Goal: Task Accomplishment & Management: Complete application form

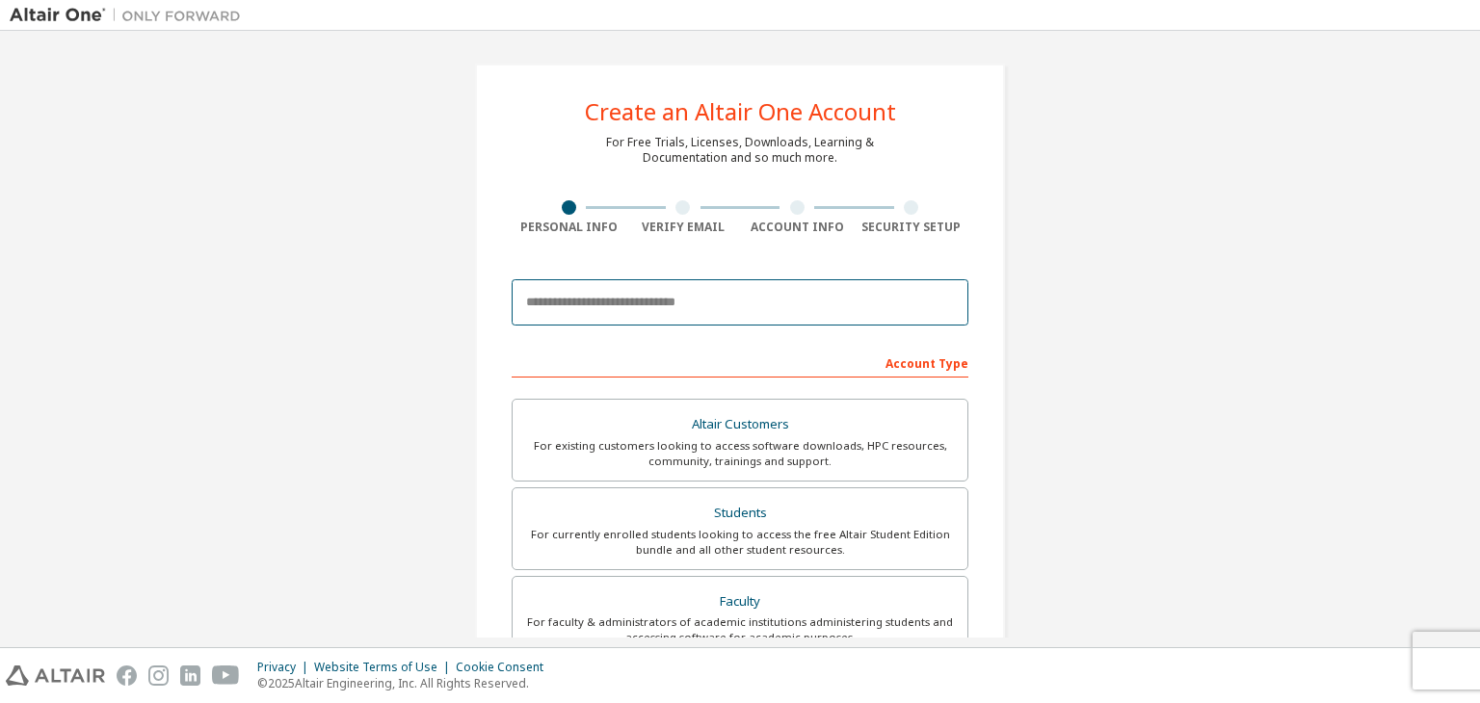
click at [663, 313] on input "email" at bounding box center [740, 302] width 457 height 46
type input "**********"
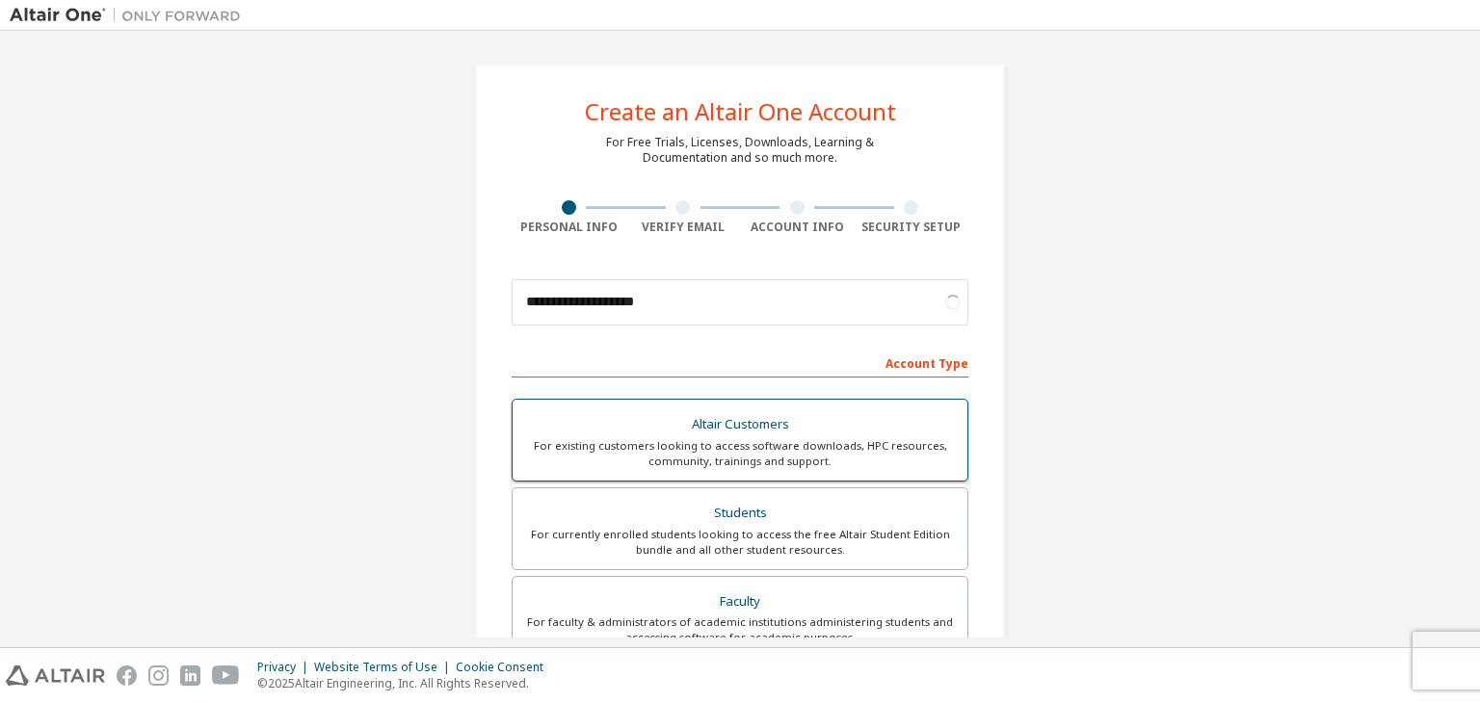
click at [681, 527] on div "For currently enrolled students looking to access the free Altair Student Editi…" at bounding box center [740, 542] width 432 height 31
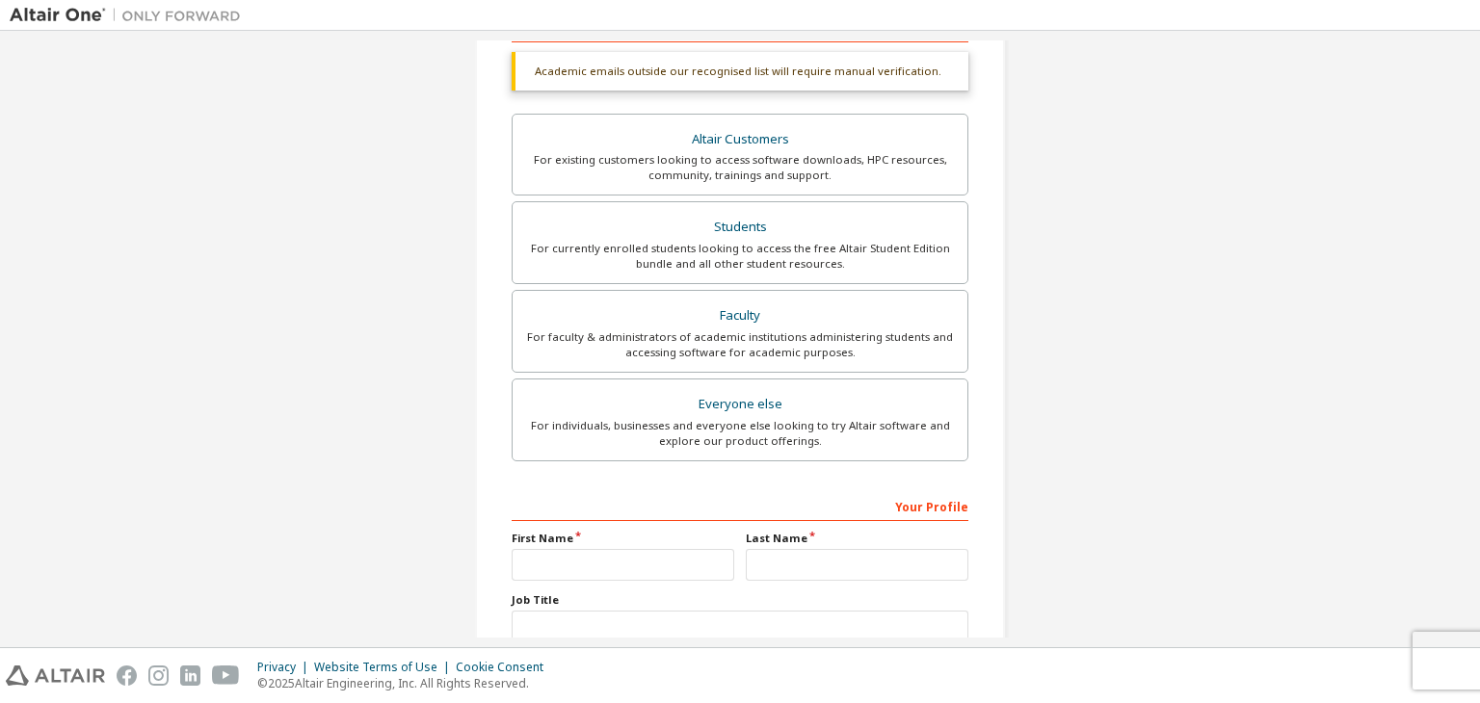
scroll to position [469, 0]
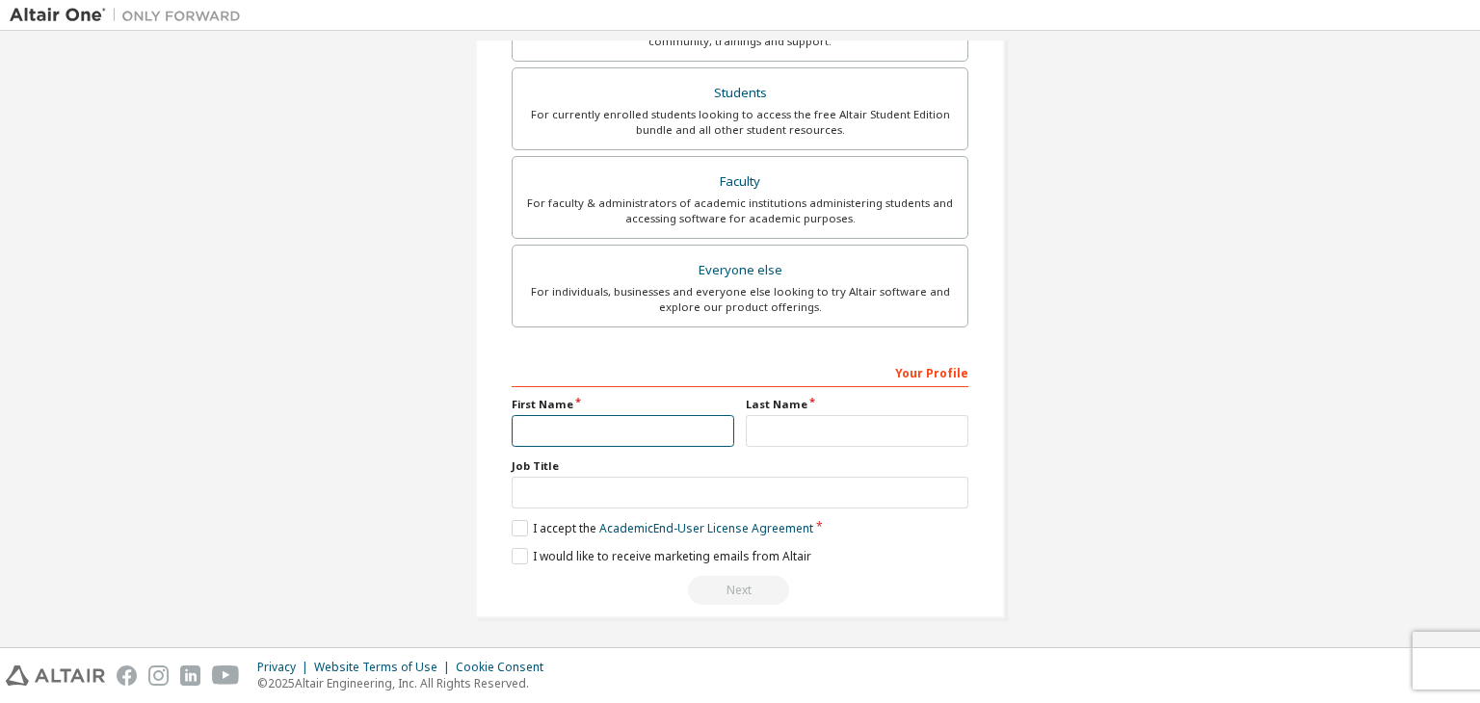
click at [621, 431] on input "text" at bounding box center [623, 431] width 223 height 32
type input "***"
click at [781, 433] on input "text" at bounding box center [857, 431] width 223 height 32
type input "**********"
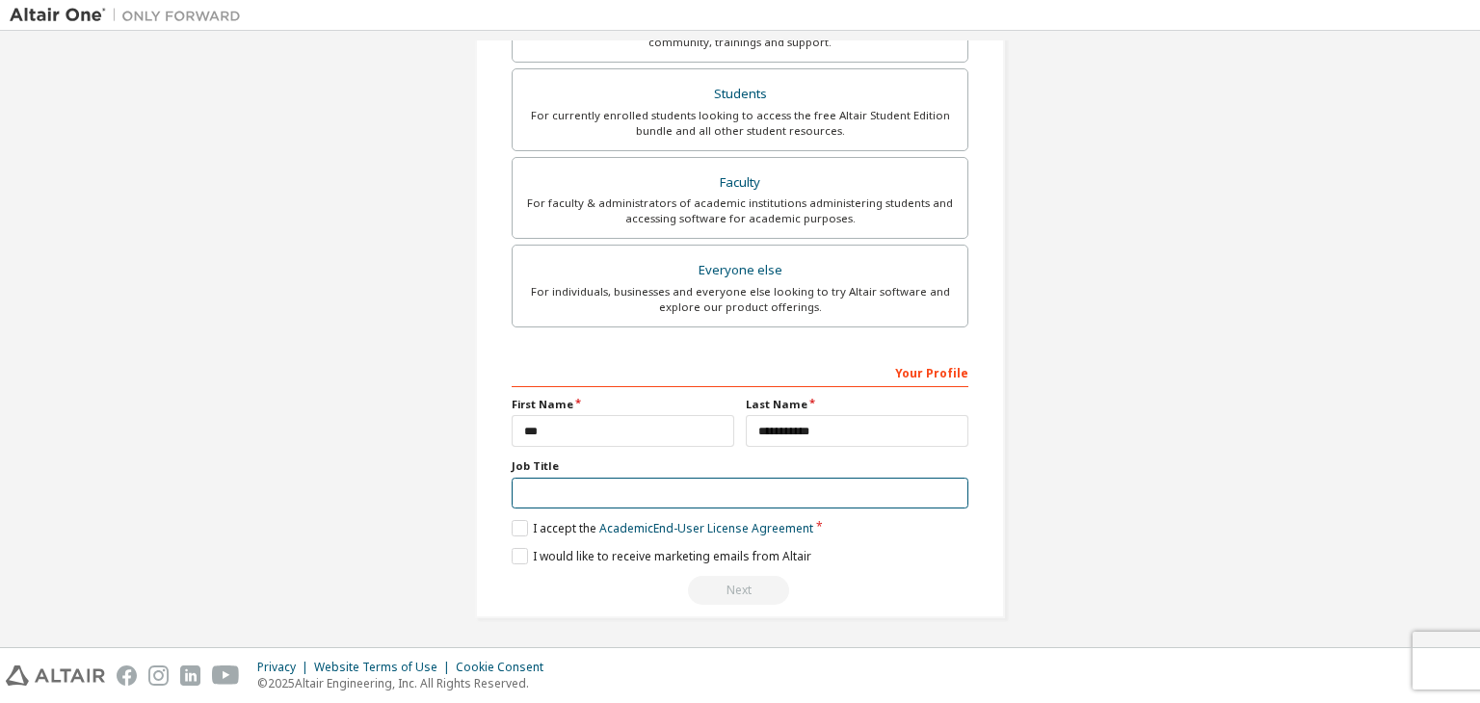
click at [772, 480] on input "text" at bounding box center [740, 494] width 457 height 32
type input "*******"
click at [604, 491] on input "text" at bounding box center [740, 494] width 457 height 32
click at [516, 526] on label "I accept the Academic End-User License Agreement" at bounding box center [663, 528] width 302 height 16
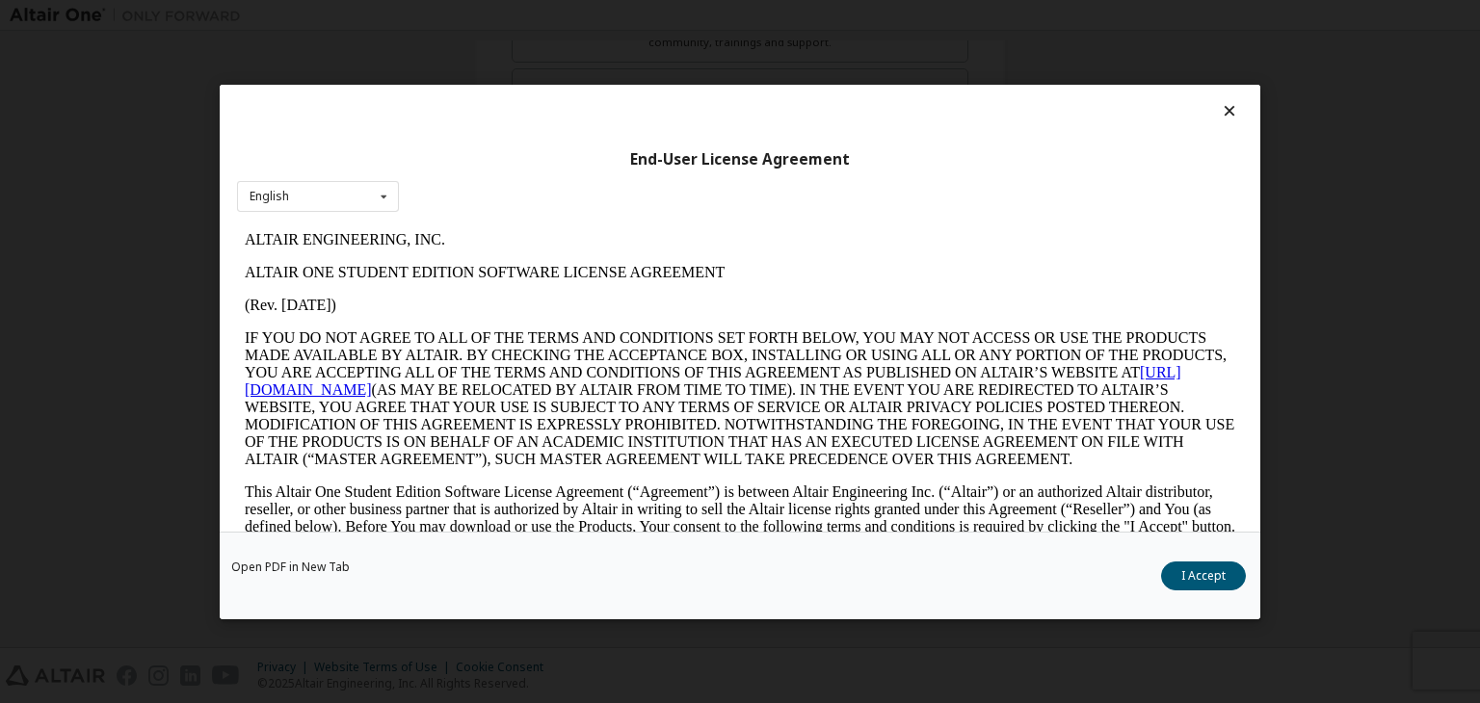
scroll to position [0, 0]
click at [1230, 570] on button "I Accept" at bounding box center [1203, 576] width 85 height 29
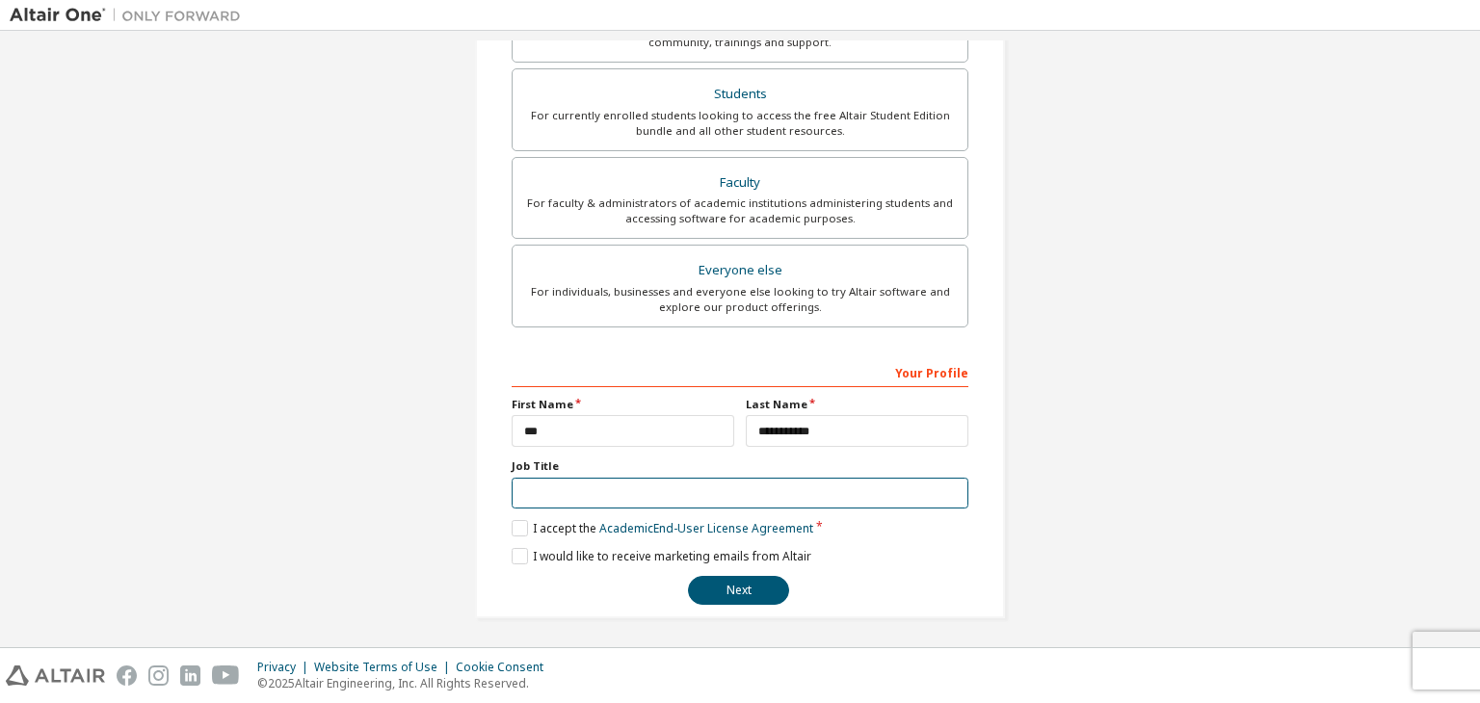
click at [617, 479] on input "text" at bounding box center [740, 494] width 457 height 32
click at [617, 479] on input "*******" at bounding box center [740, 494] width 457 height 32
type input "*******"
click at [725, 598] on button "Next" at bounding box center [738, 590] width 101 height 29
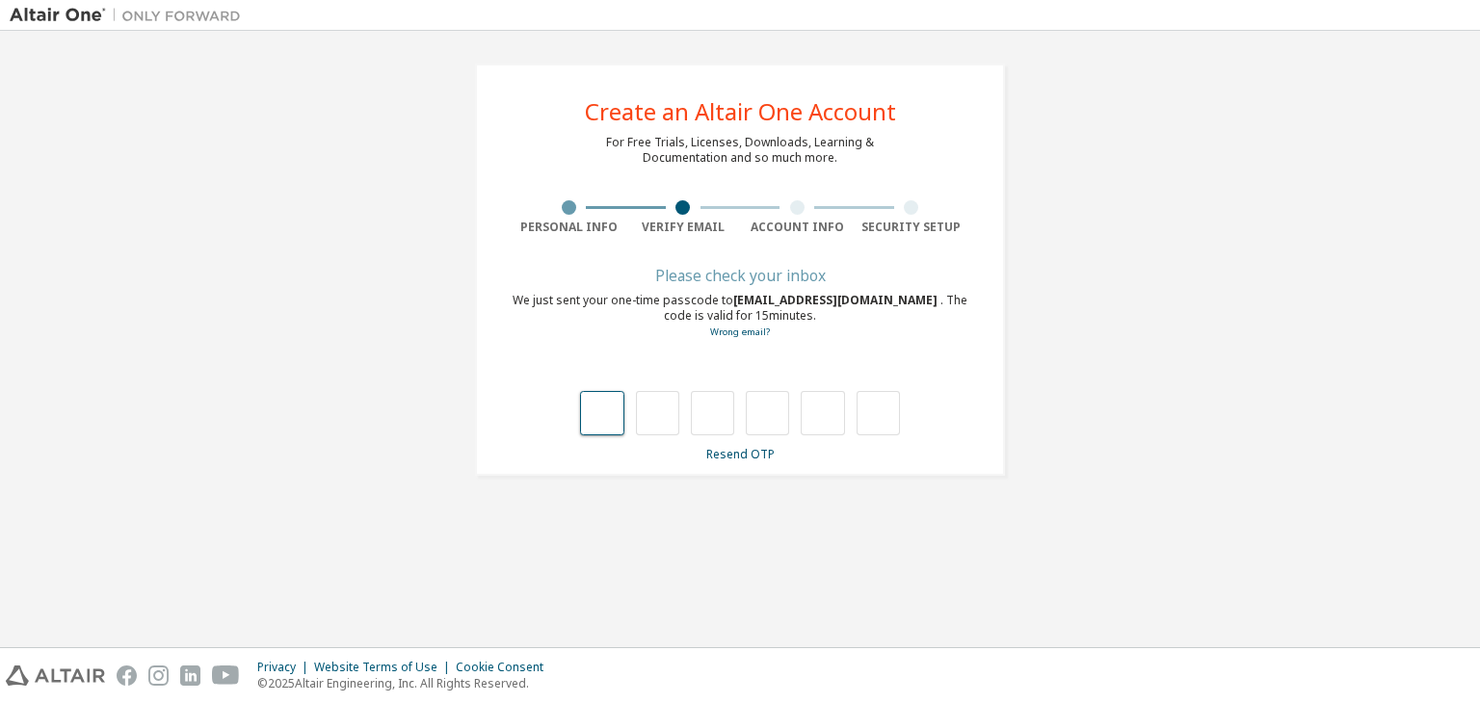
type input "*"
click at [655, 409] on input "*" at bounding box center [657, 413] width 43 height 44
click at [662, 413] on input "*" at bounding box center [657, 413] width 43 height 44
click at [662, 413] on input "text" at bounding box center [657, 413] width 43 height 44
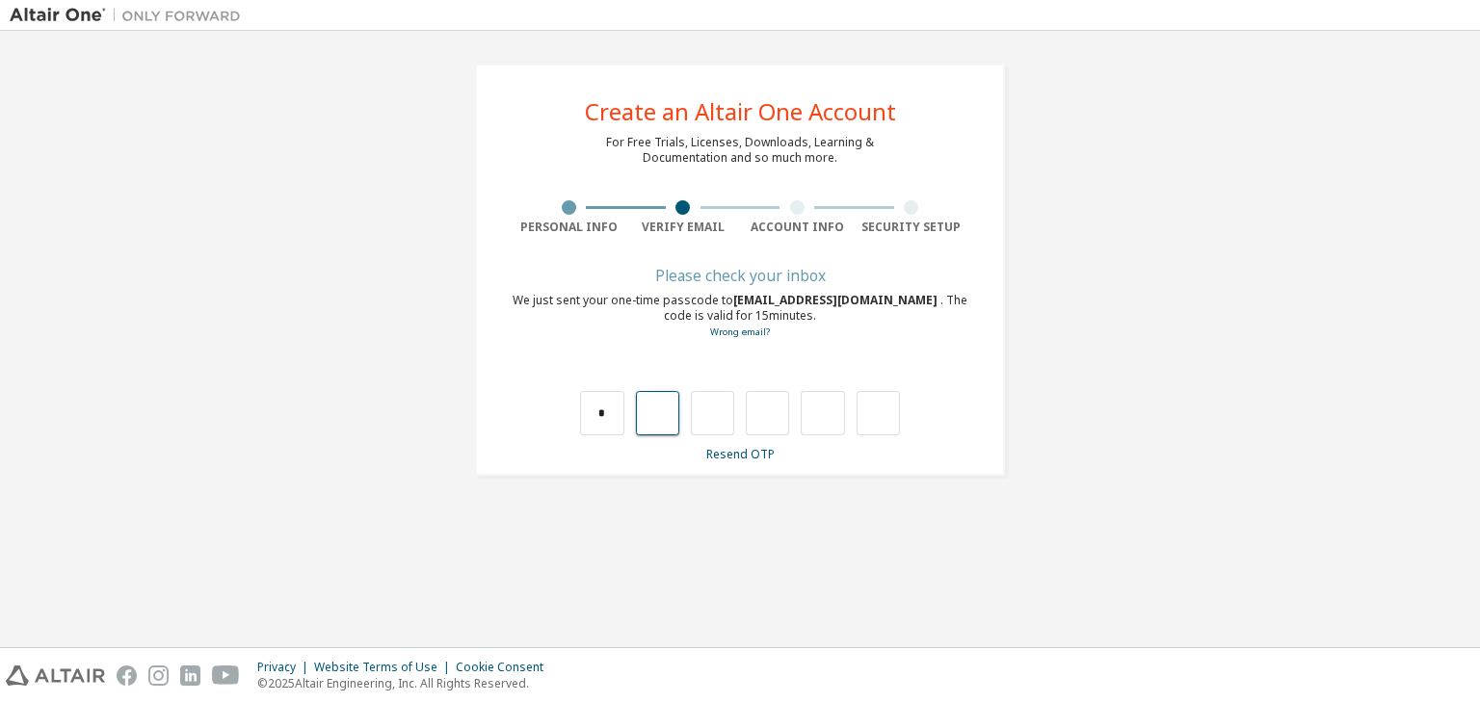
type input "*"
click at [726, 409] on input "*" at bounding box center [712, 413] width 43 height 44
click at [722, 406] on input "text" at bounding box center [712, 413] width 43 height 44
type input "*"
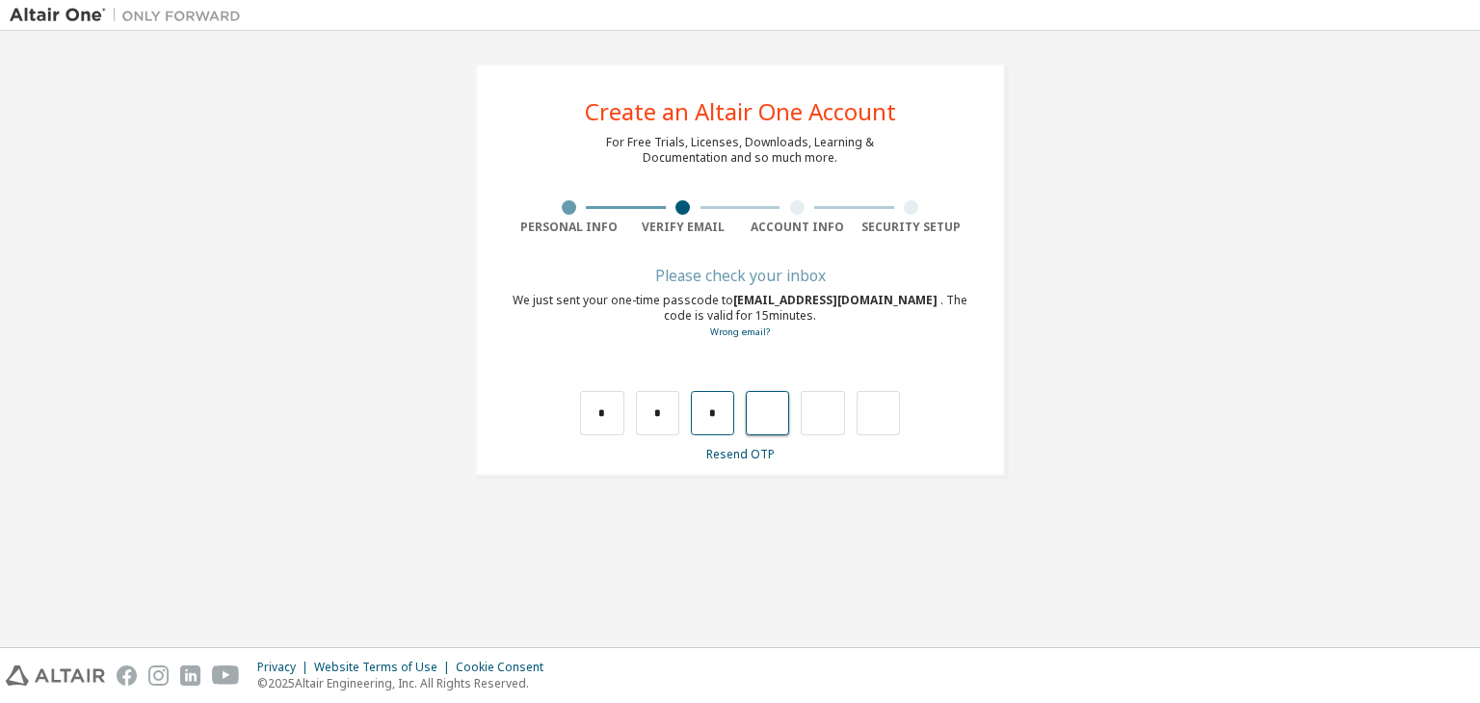
type input "*"
click at [856, 420] on input "text" at bounding box center [877, 413] width 43 height 44
type input "***"
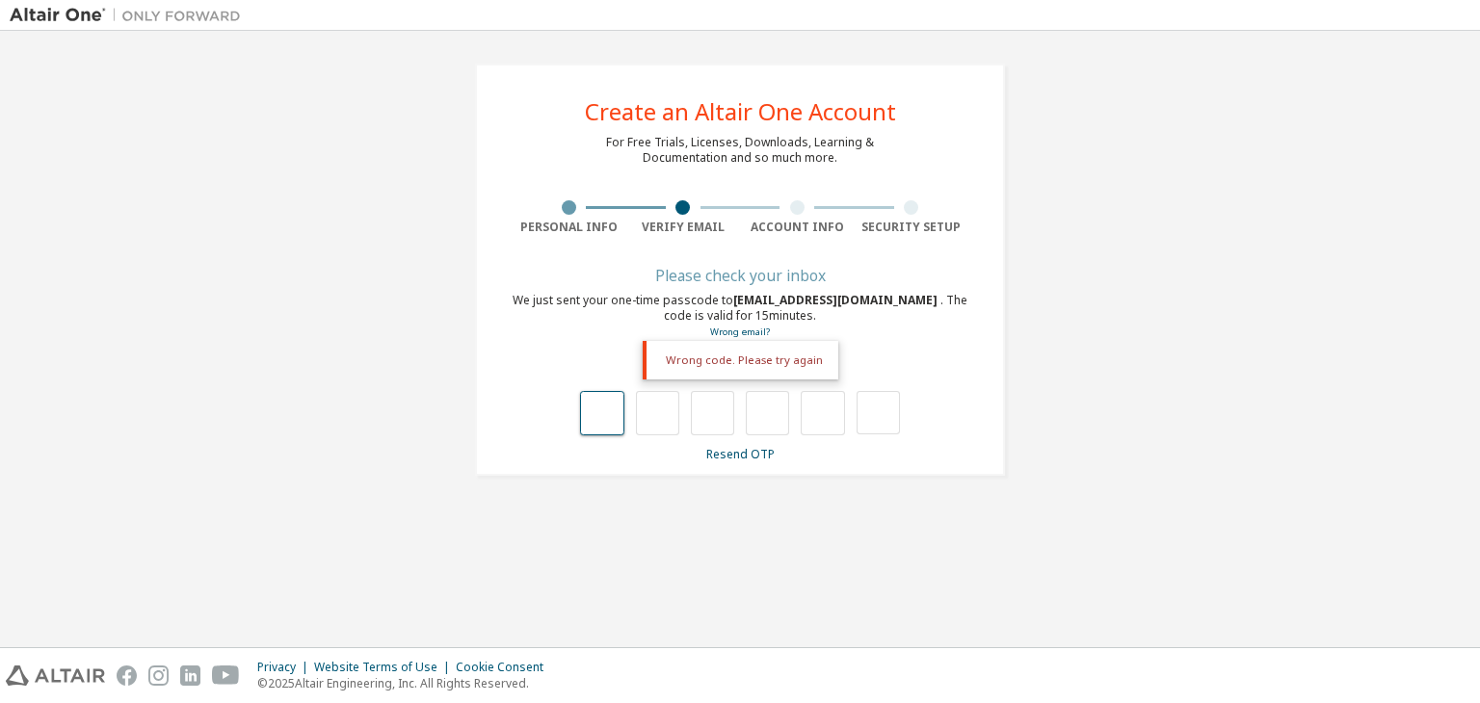
click at [601, 402] on input "text" at bounding box center [601, 413] width 43 height 44
type input "*"
click at [651, 424] on input "*" at bounding box center [657, 413] width 43 height 44
click at [665, 421] on input "*" at bounding box center [657, 413] width 43 height 44
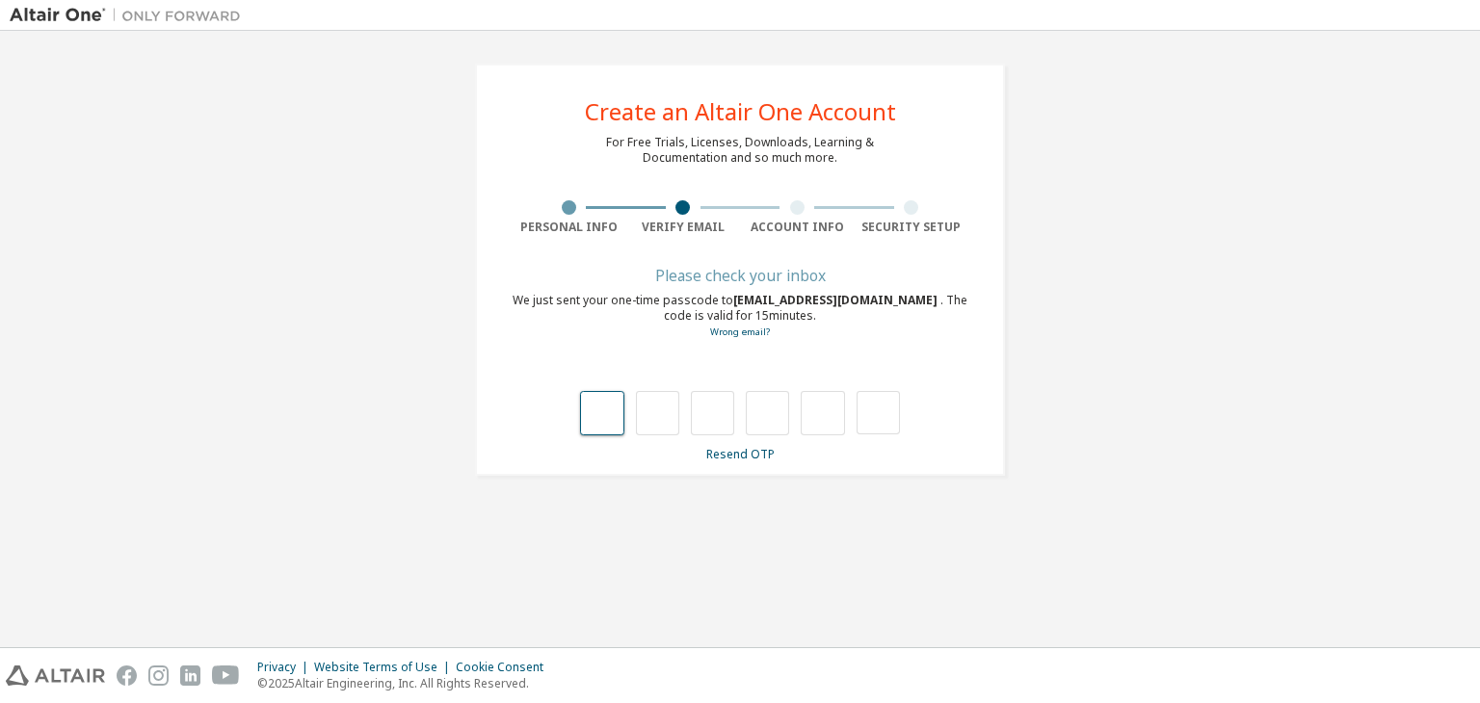
type input "*"
click at [677, 417] on input "*" at bounding box center [657, 413] width 43 height 44
click at [677, 417] on input "text" at bounding box center [657, 413] width 43 height 44
click at [876, 416] on input "text" at bounding box center [877, 412] width 43 height 43
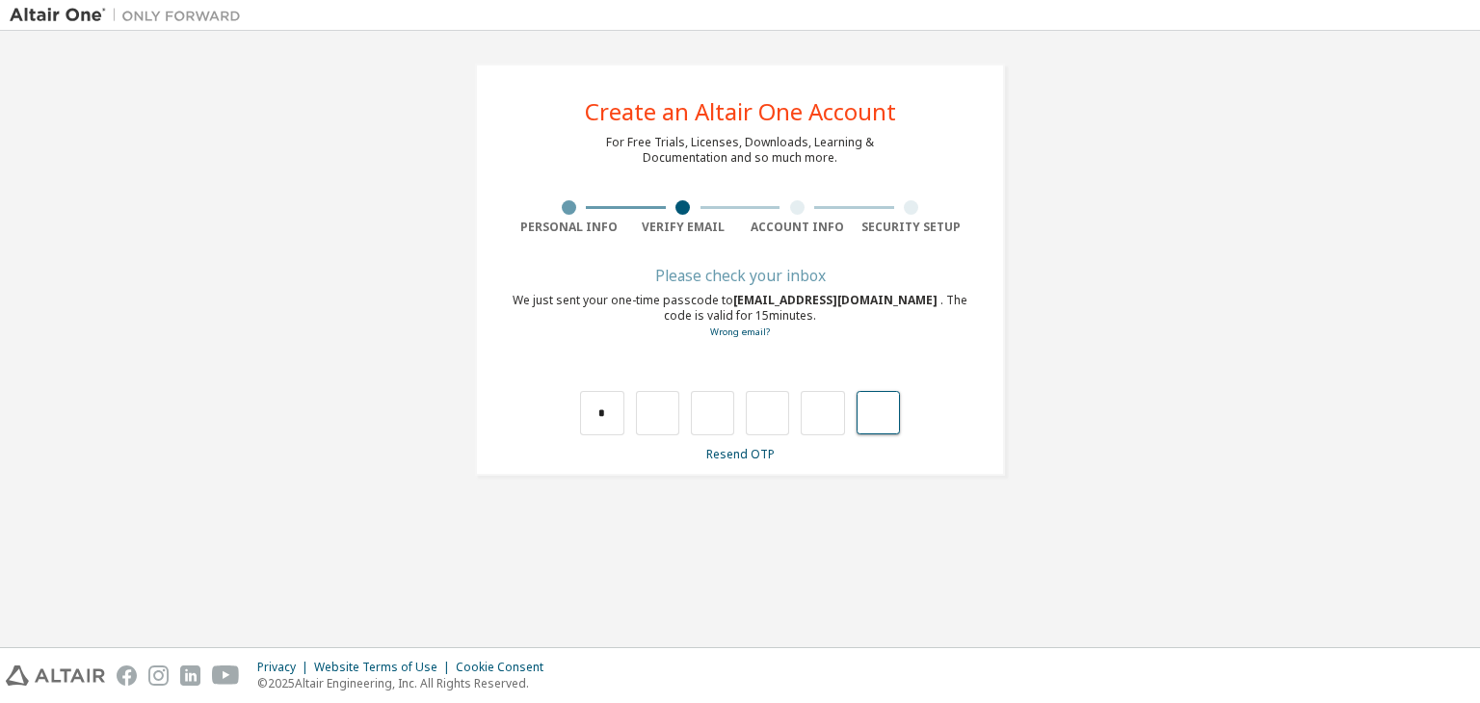
type input "*"
click at [739, 452] on link "Resend OTP" at bounding box center [740, 454] width 68 height 16
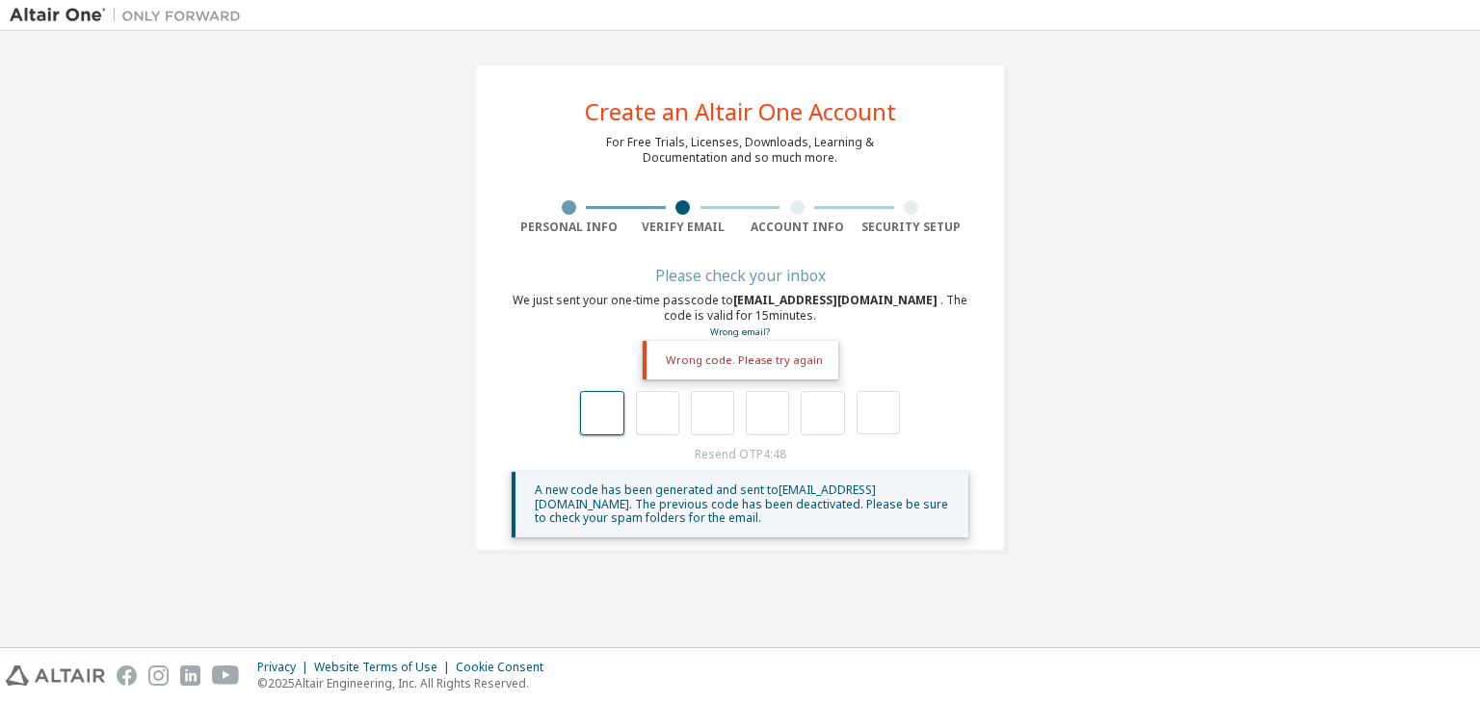
click at [612, 421] on input "text" at bounding box center [601, 413] width 43 height 44
type input "*"
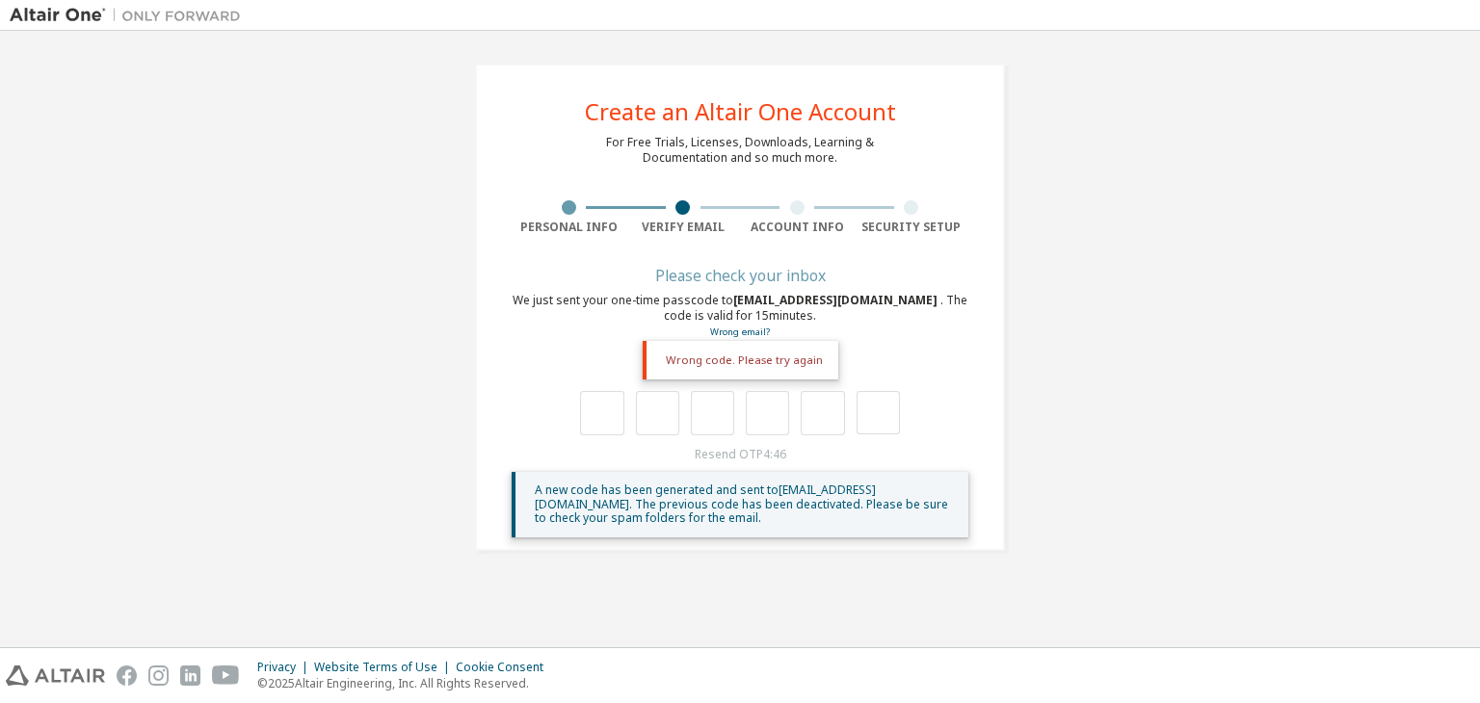
type input "*"
click at [929, 455] on div "Resend OTP 4:42 A new code has been generated and sent to [EMAIL_ADDRESS][DOMAI…" at bounding box center [740, 492] width 457 height 91
click at [610, 421] on input "text" at bounding box center [601, 413] width 43 height 44
type input "*"
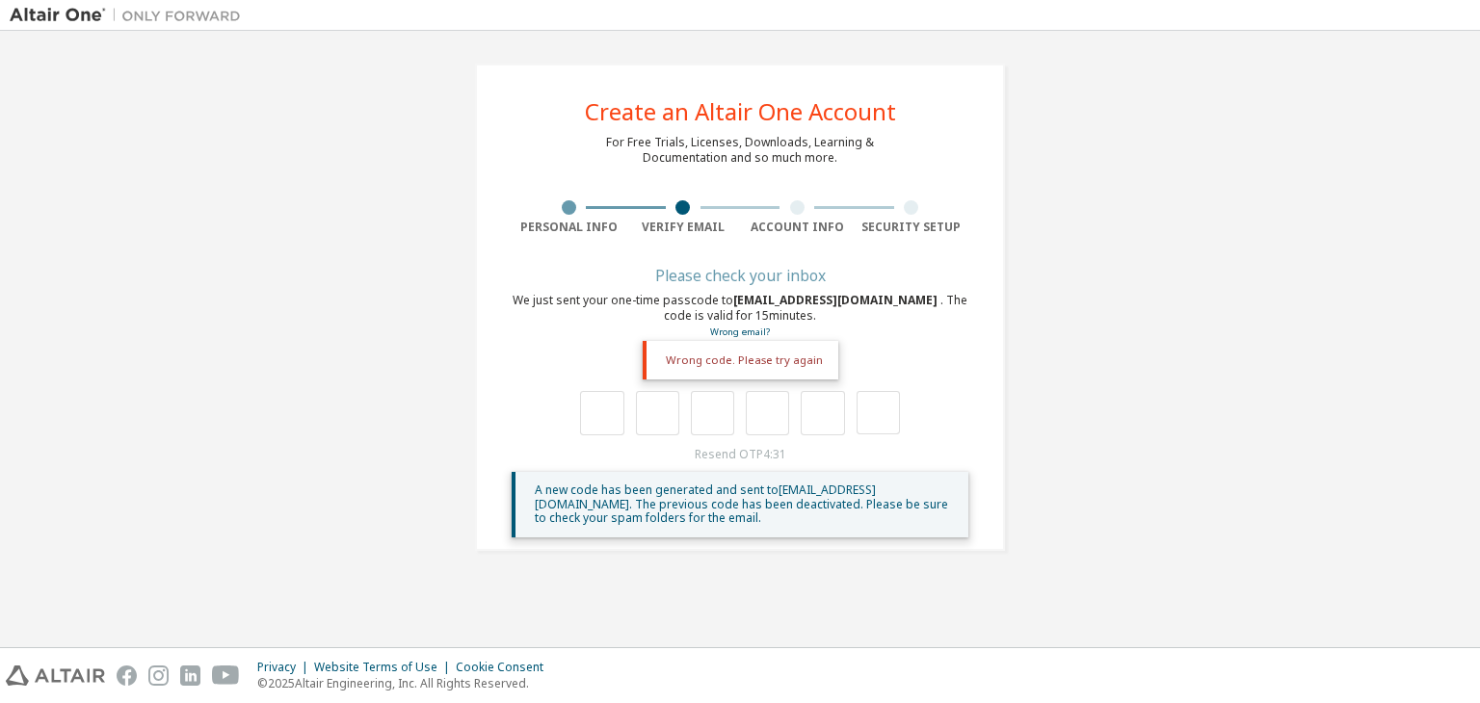
type input "*"
